Goal: Find specific page/section: Find specific page/section

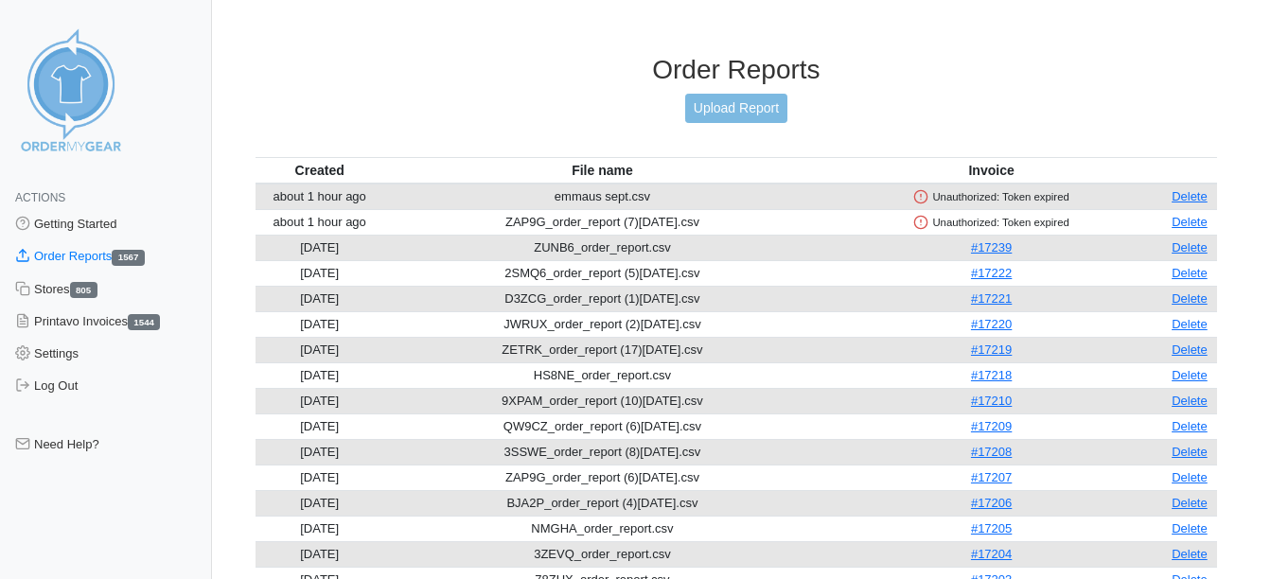
click at [480, 129] on div "Order Reports Upload Report" at bounding box center [737, 105] width 962 height 103
